Goal: Information Seeking & Learning: Learn about a topic

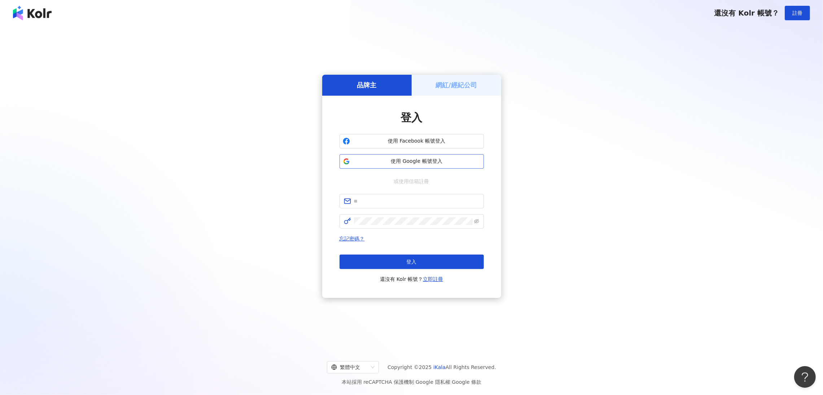
click at [418, 160] on span "使用 Google 帳號登入" at bounding box center [417, 161] width 128 height 7
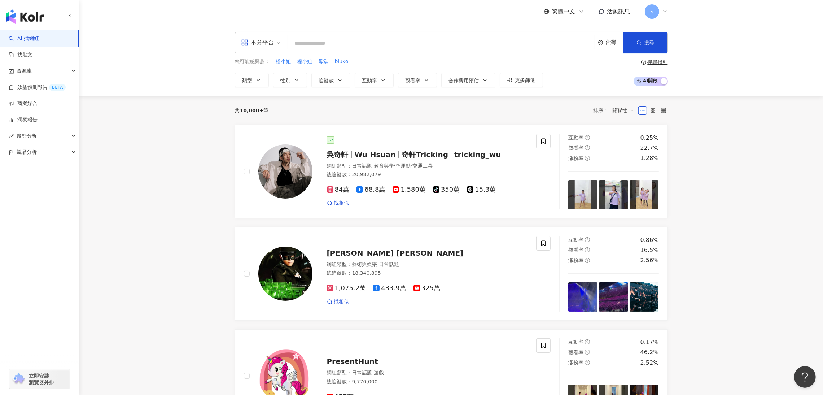
click at [279, 46] on span "不分平台" at bounding box center [261, 43] width 40 height 12
click at [300, 44] on input "search" at bounding box center [441, 43] width 301 height 14
click at [262, 40] on div "不分平台" at bounding box center [257, 43] width 33 height 12
click at [266, 71] on div "Instagram" at bounding box center [263, 75] width 41 height 9
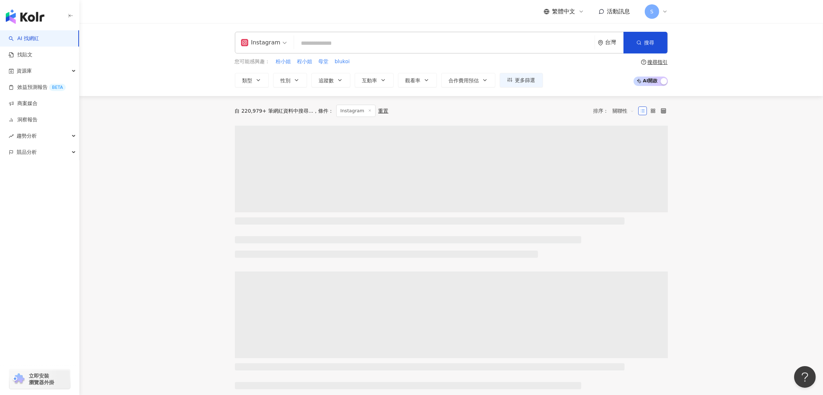
click at [320, 42] on input "search" at bounding box center [444, 43] width 295 height 14
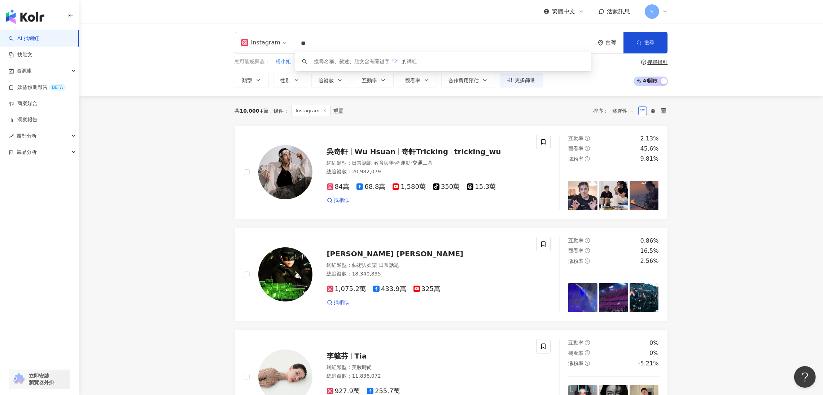
type input "*"
type input "**"
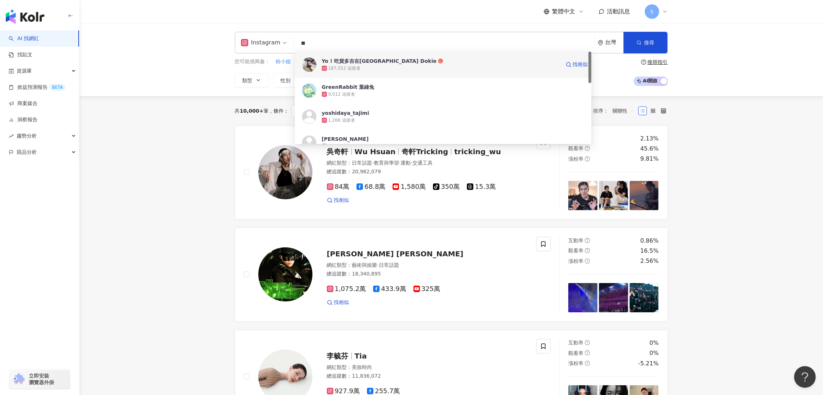
click at [334, 55] on div "Yo ! 吃貨多吉在台北Foodie Dokie 187,552 追蹤者 找相似" at bounding box center [443, 65] width 297 height 26
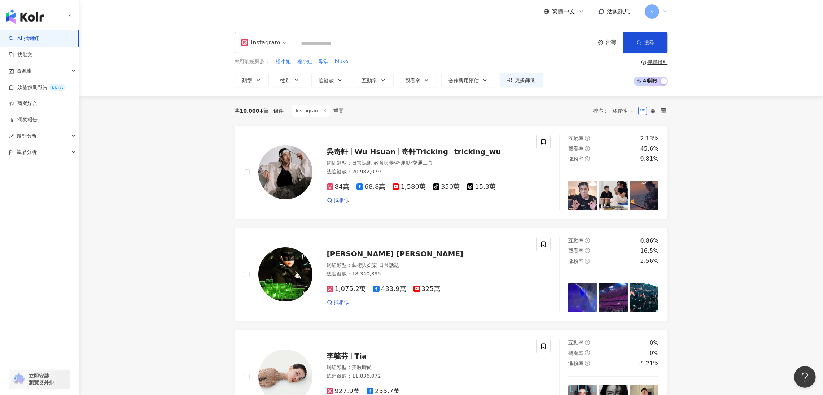
click at [313, 39] on input "search" at bounding box center [444, 43] width 295 height 14
type input "**"
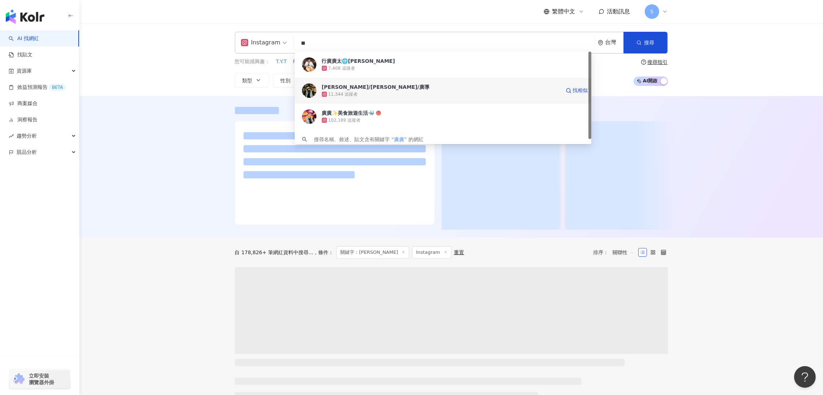
click at [336, 115] on div "廣廣✨美食旅遊生活🐳" at bounding box center [348, 112] width 53 height 7
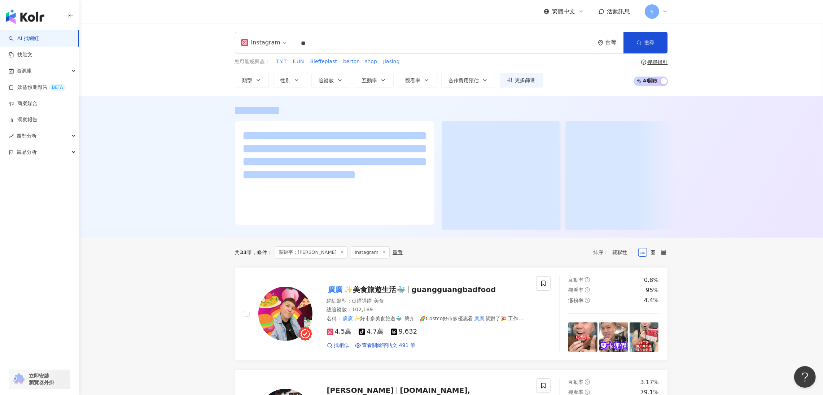
type input "**"
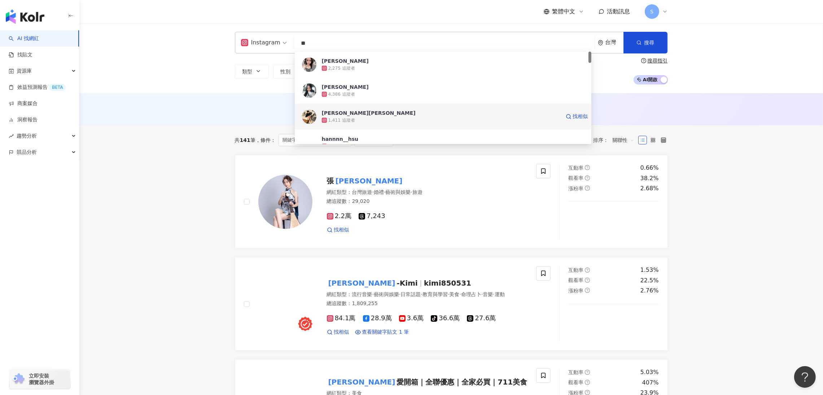
scroll to position [54, 0]
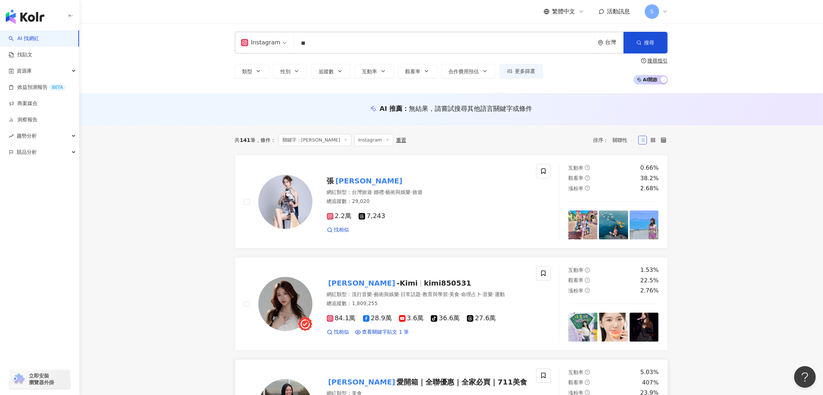
click at [397, 382] on span "愛開箱｜全聯優惠｜全家必買｜711美食" at bounding box center [462, 382] width 131 height 9
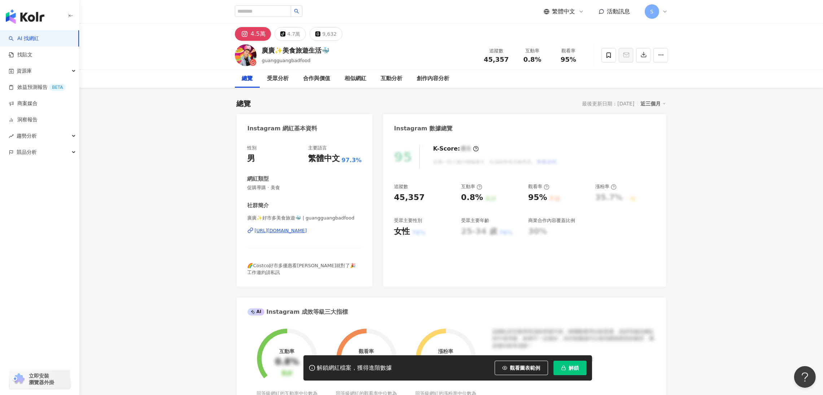
click at [569, 369] on span "解鎖" at bounding box center [574, 368] width 10 height 6
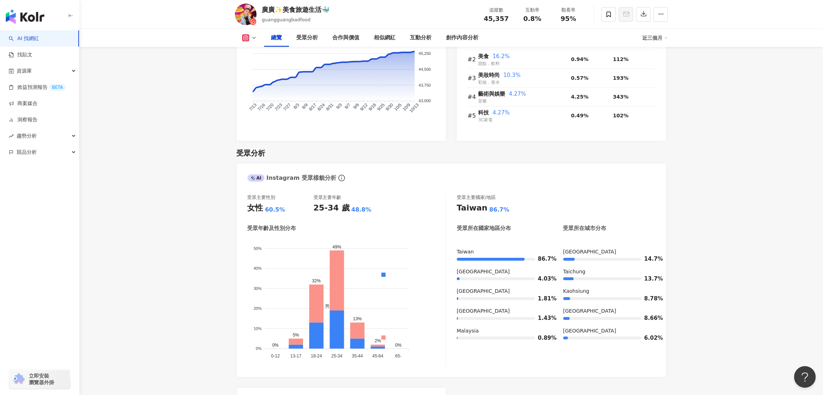
scroll to position [487, 0]
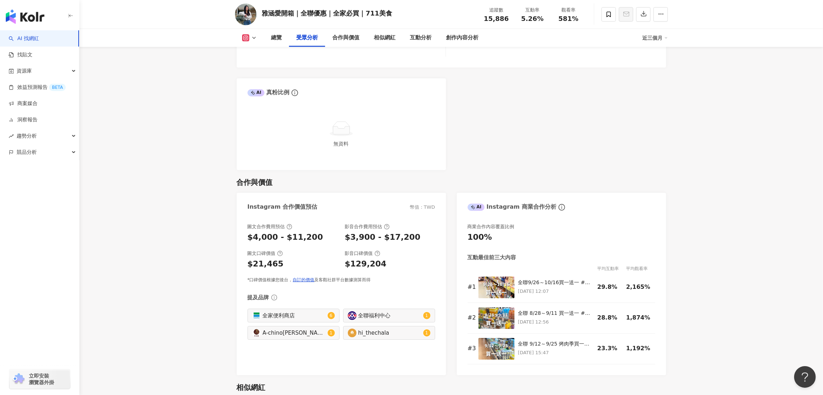
scroll to position [541, 0]
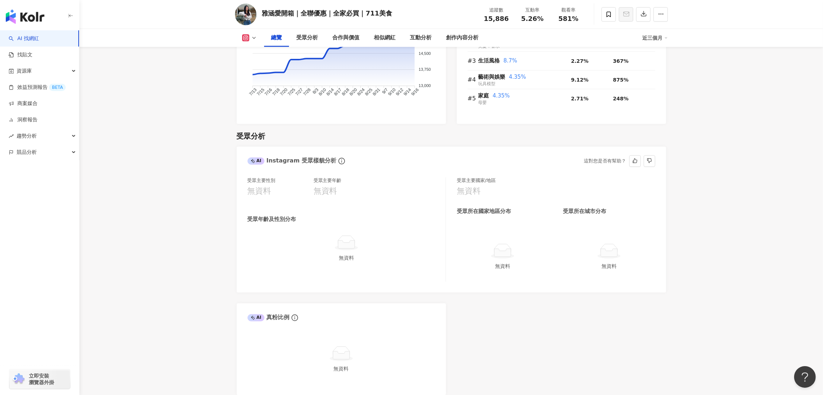
drag, startPoint x: 366, startPoint y: 254, endPoint x: 367, endPoint y: 248, distance: 6.2
click at [365, 253] on div "無資料" at bounding box center [346, 248] width 192 height 27
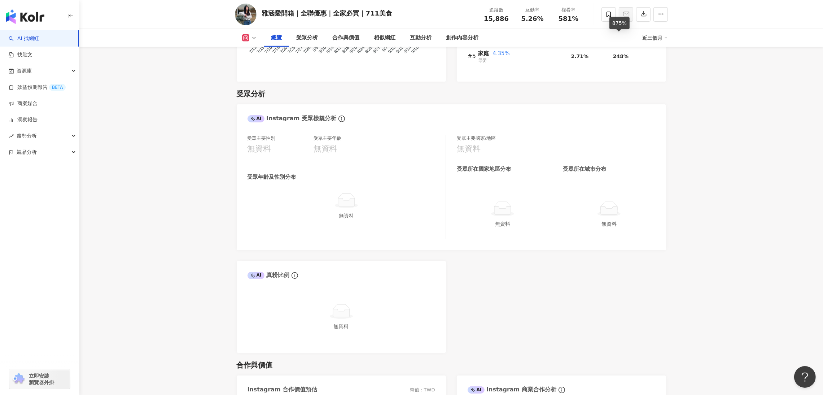
scroll to position [595, 0]
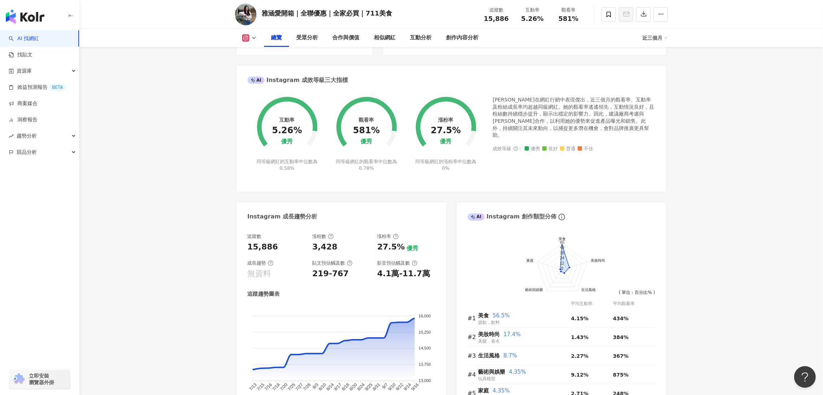
scroll to position [30, 0]
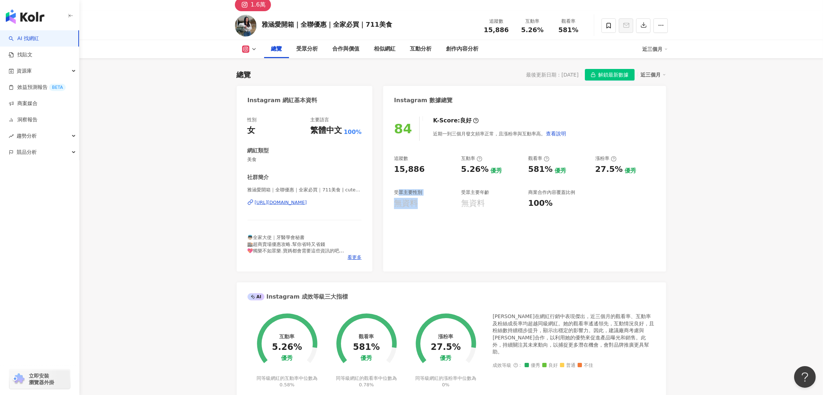
drag, startPoint x: 400, startPoint y: 195, endPoint x: 428, endPoint y: 200, distance: 29.0
click at [428, 200] on div "受眾主要性別 無資料" at bounding box center [424, 198] width 60 height 19
click at [428, 200] on div "無資料" at bounding box center [424, 203] width 60 height 11
click at [659, 30] on button "button" at bounding box center [661, 25] width 14 height 14
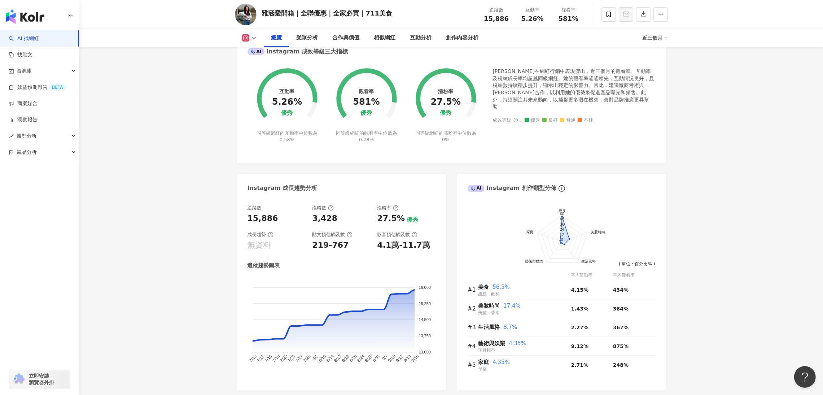
scroll to position [300, 0]
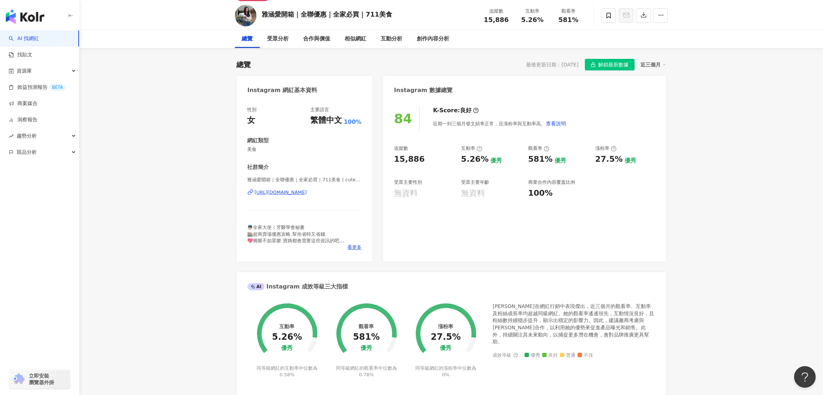
scroll to position [0, 0]
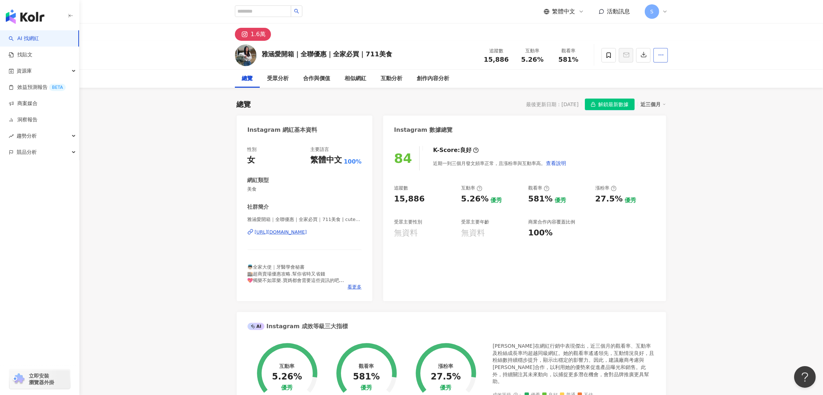
click at [659, 56] on icon "button" at bounding box center [661, 55] width 6 height 6
click at [274, 14] on input "search" at bounding box center [263, 11] width 56 height 12
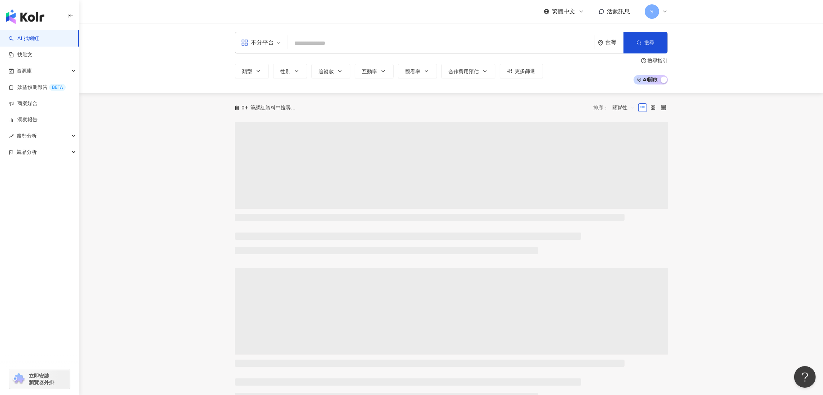
click at [263, 41] on div "不分平台" at bounding box center [257, 43] width 33 height 12
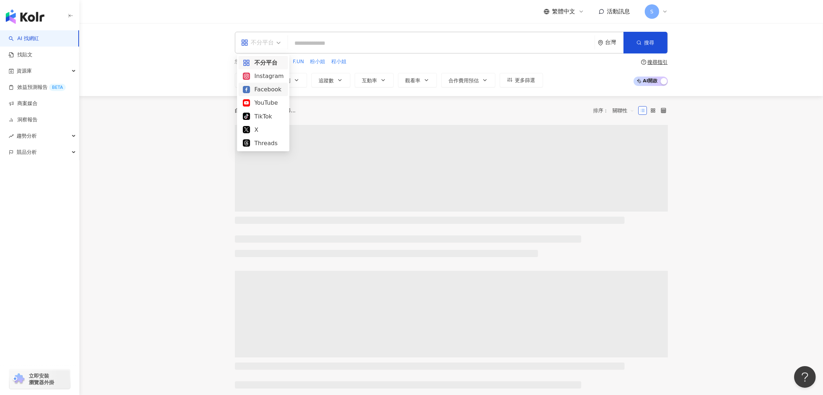
click at [267, 83] on div "Facebook" at bounding box center [263, 89] width 49 height 13
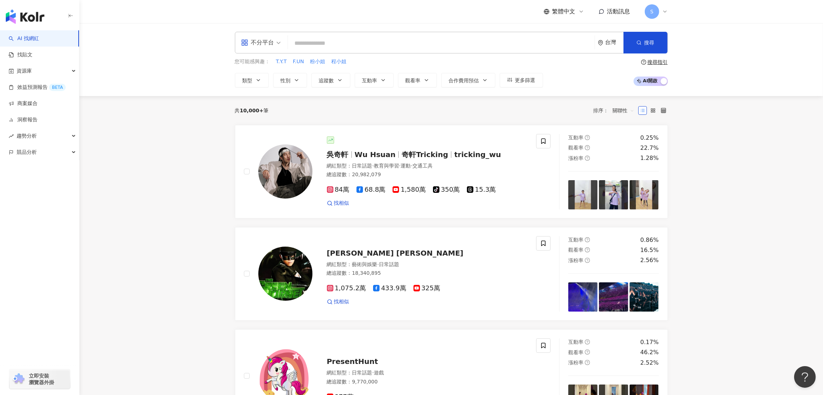
click at [257, 39] on div "不分平台" at bounding box center [257, 43] width 33 height 12
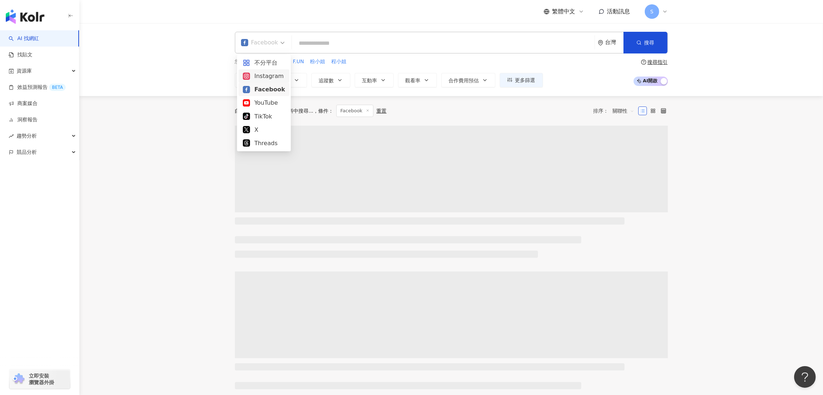
click at [271, 76] on div "Instagram" at bounding box center [264, 75] width 42 height 9
click at [326, 42] on input "search" at bounding box center [443, 43] width 297 height 14
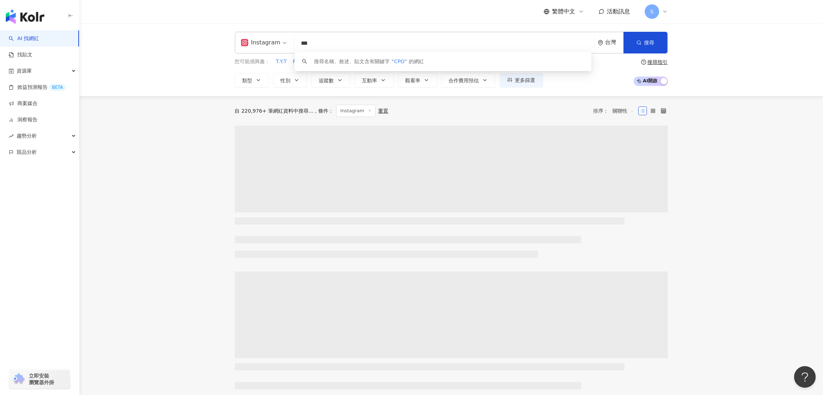
type input "****"
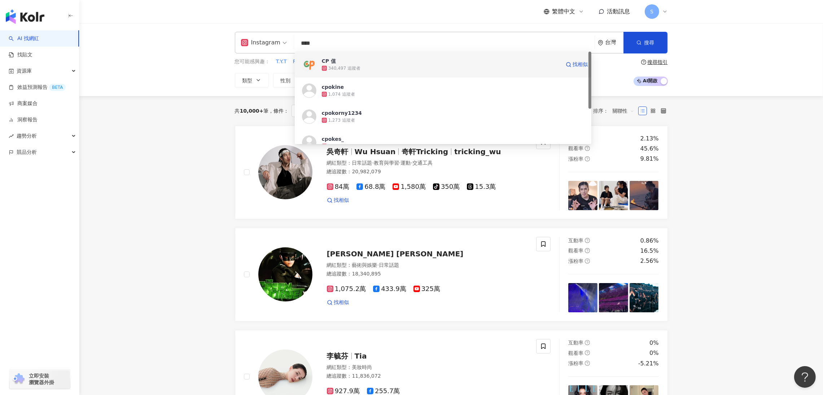
click at [350, 62] on span "CP 值" at bounding box center [441, 60] width 239 height 7
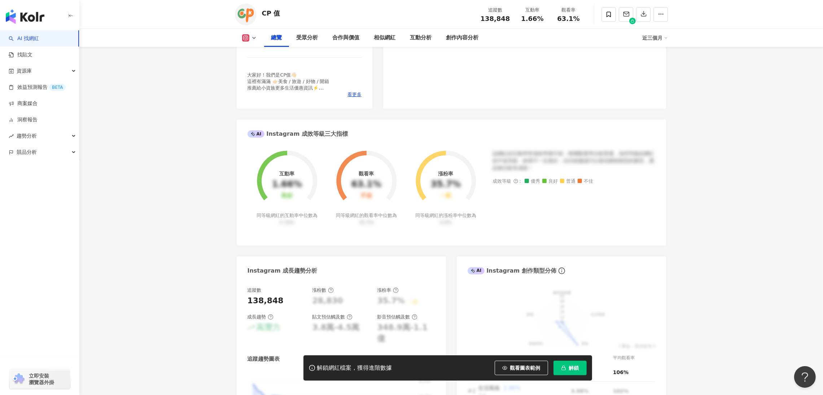
scroll to position [217, 0]
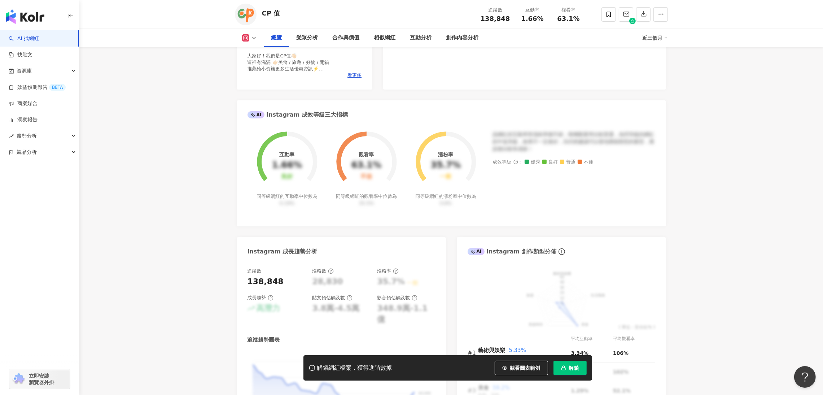
click at [561, 368] on icon "button" at bounding box center [563, 367] width 5 height 5
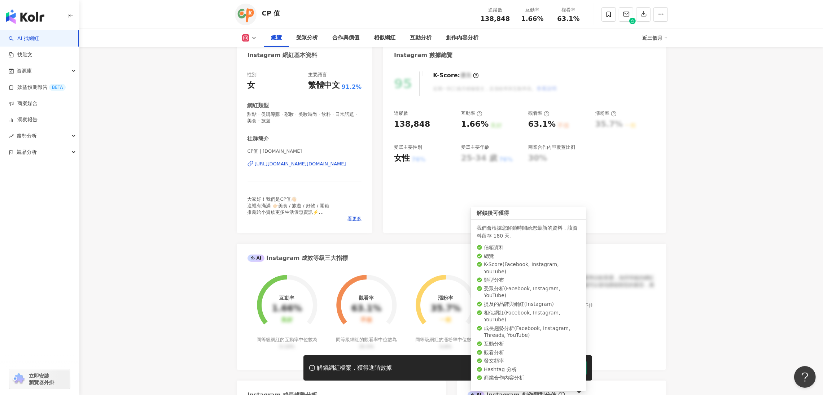
scroll to position [108, 0]
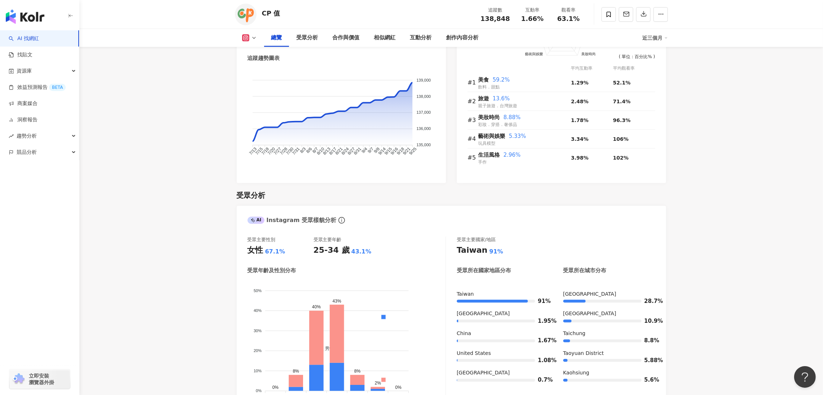
scroll to position [595, 0]
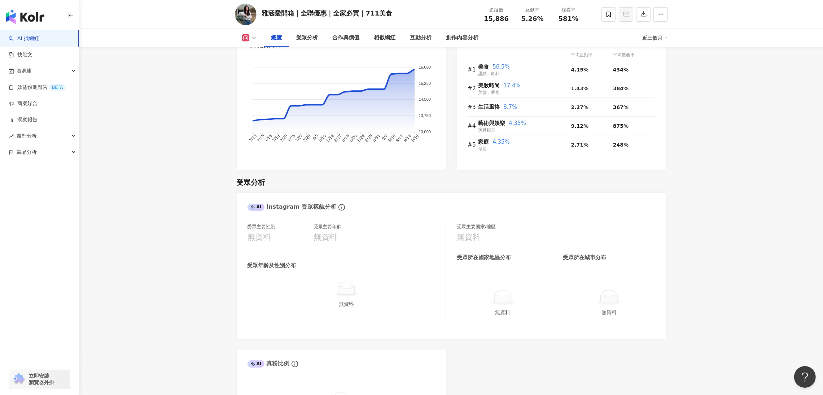
scroll to position [479, 0]
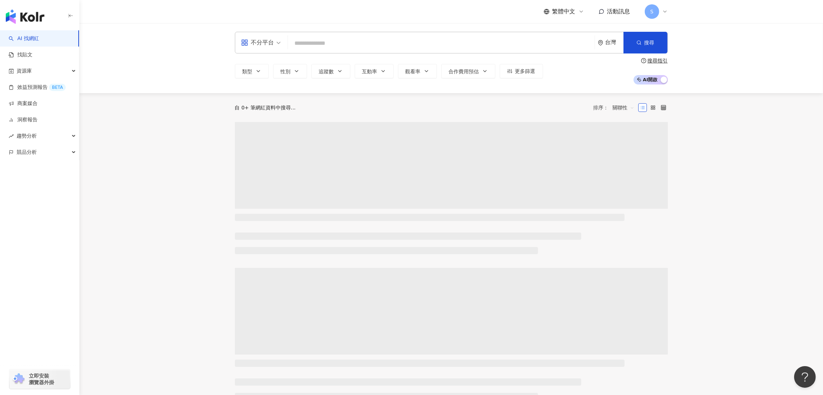
click at [342, 51] on div "不分平台 台灣 搜尋" at bounding box center [451, 43] width 433 height 22
click at [341, 45] on input "search" at bounding box center [441, 43] width 301 height 14
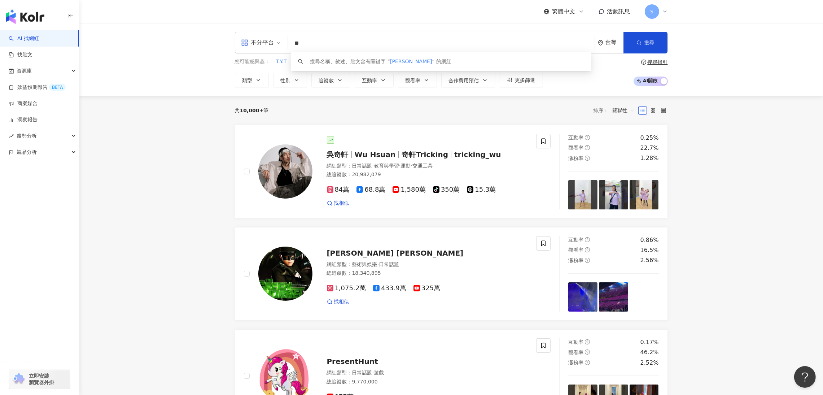
type input "**"
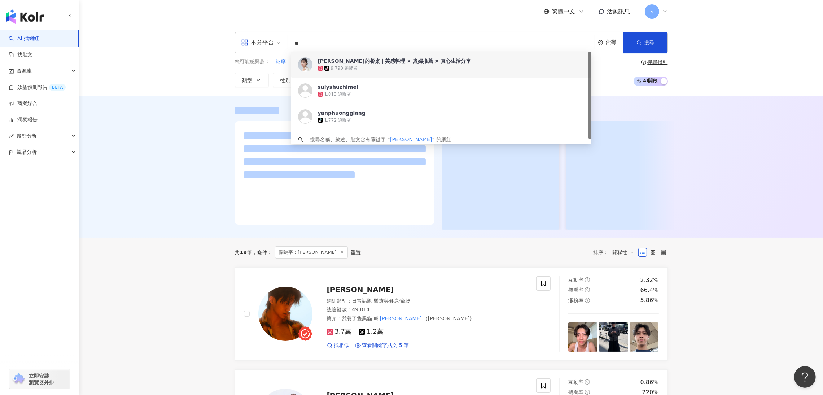
click at [408, 61] on div "舒莉的餐桌｜美感料理 × 煮婦推薦 × 真心生活分享" at bounding box center [394, 60] width 153 height 7
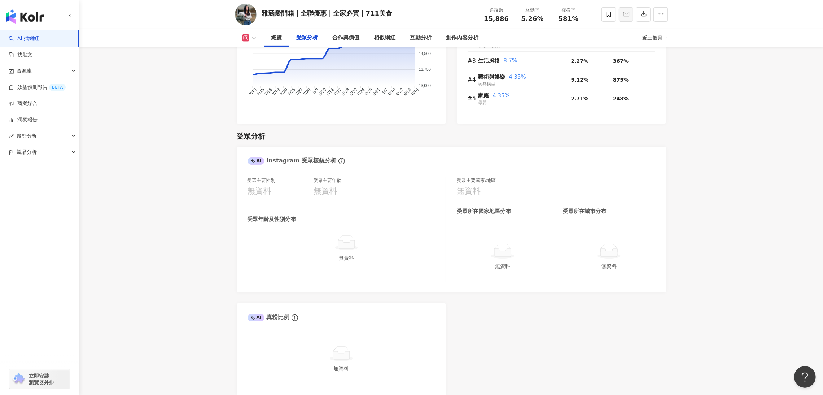
scroll to position [758, 0]
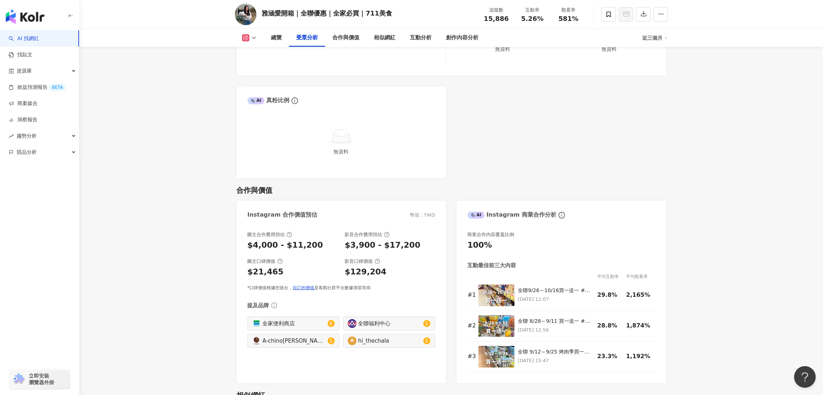
drag, startPoint x: 218, startPoint y: 114, endPoint x: 211, endPoint y: 116, distance: 7.5
